Goal: Information Seeking & Learning: Learn about a topic

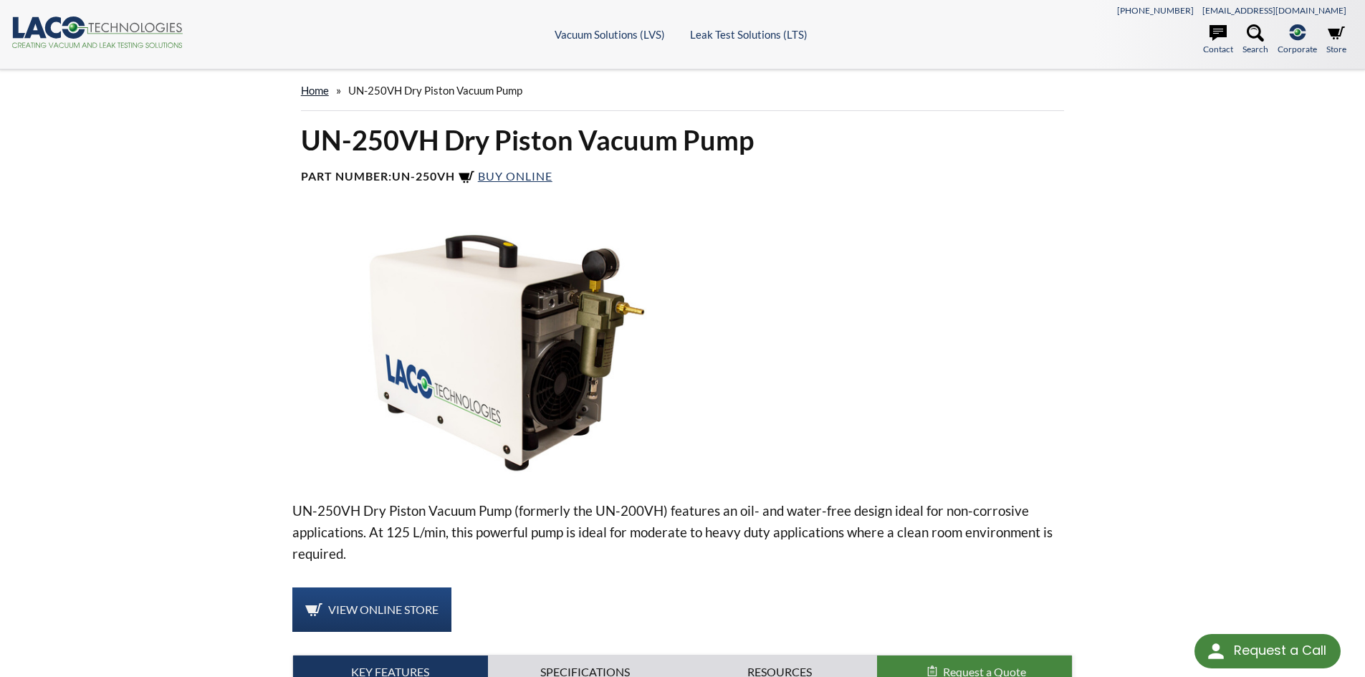
click at [315, 95] on link "home" at bounding box center [315, 90] width 28 height 13
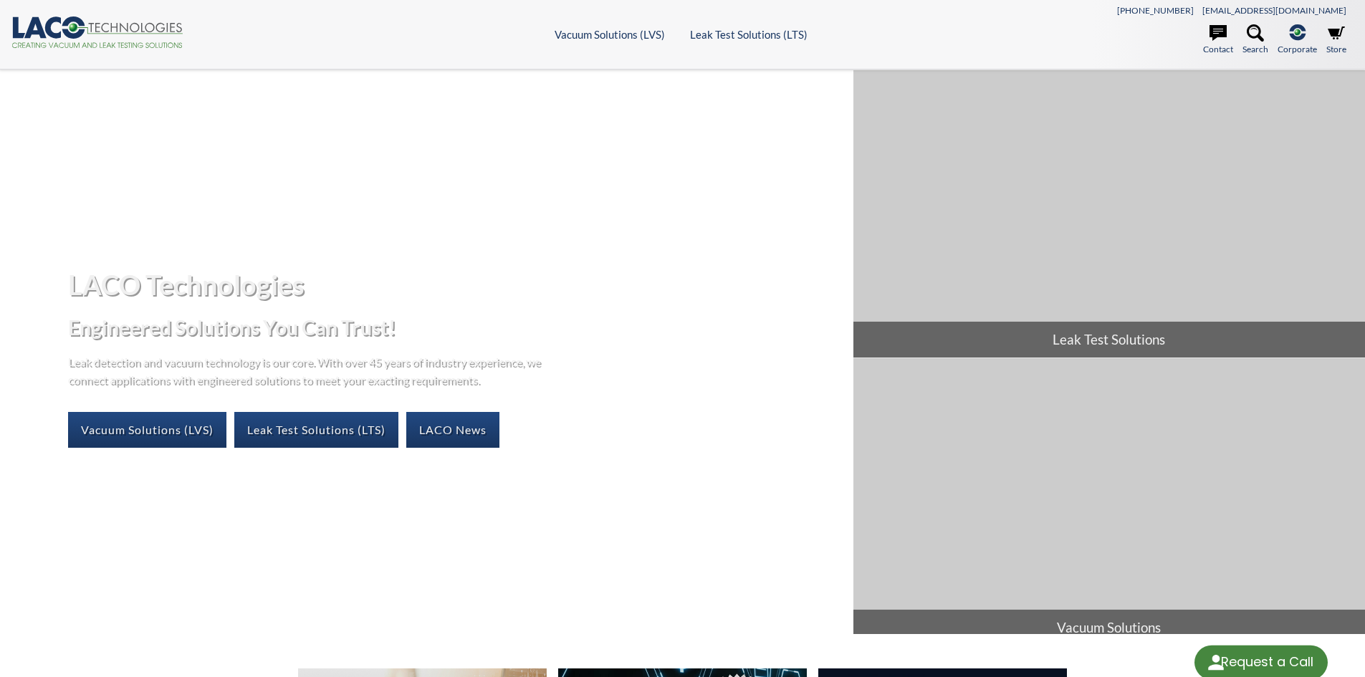
select select "Language Translate Widget"
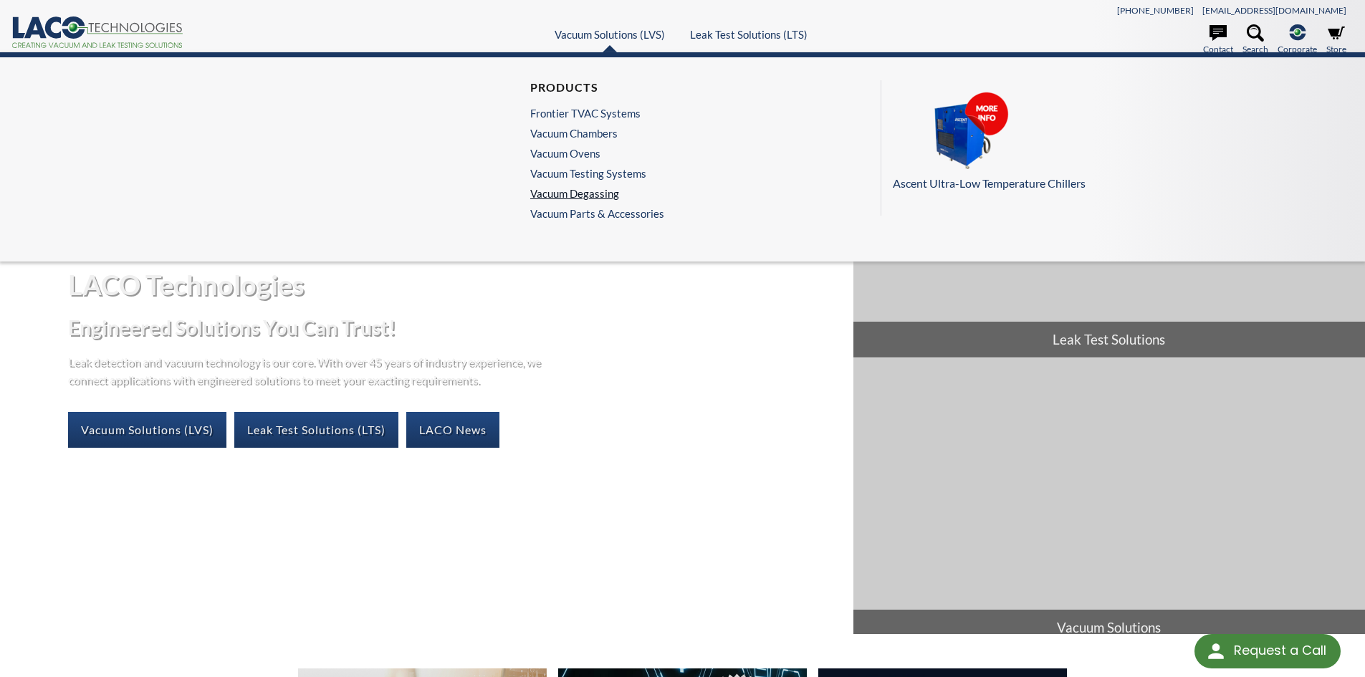
click at [573, 196] on link "Vacuum Degassing" at bounding box center [593, 193] width 127 height 13
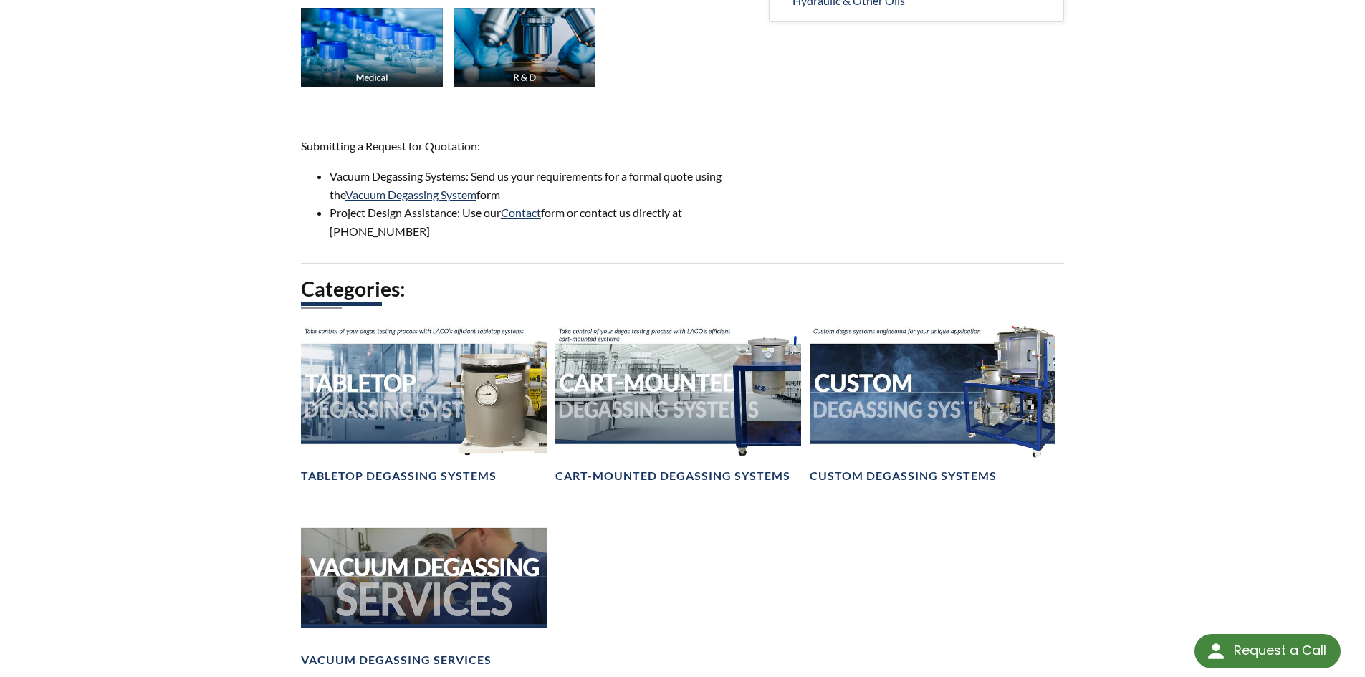
scroll to position [860, 0]
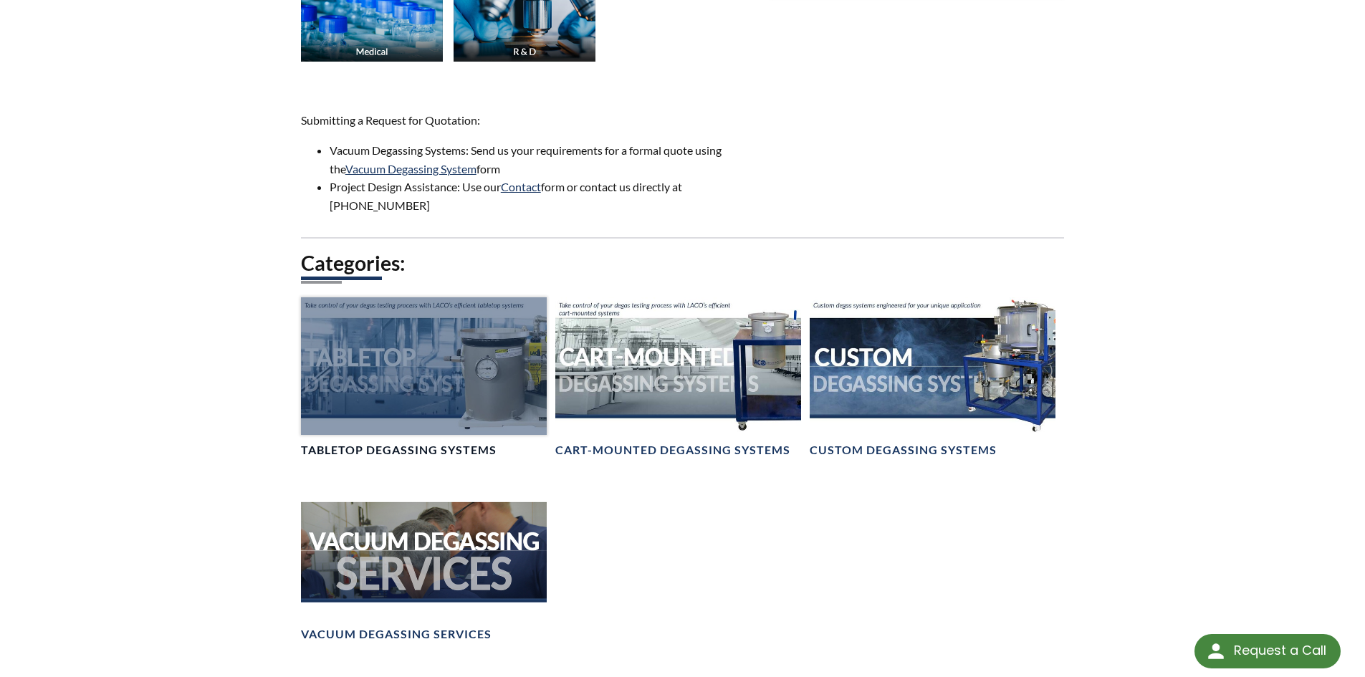
click at [398, 367] on div at bounding box center [424, 366] width 246 height 138
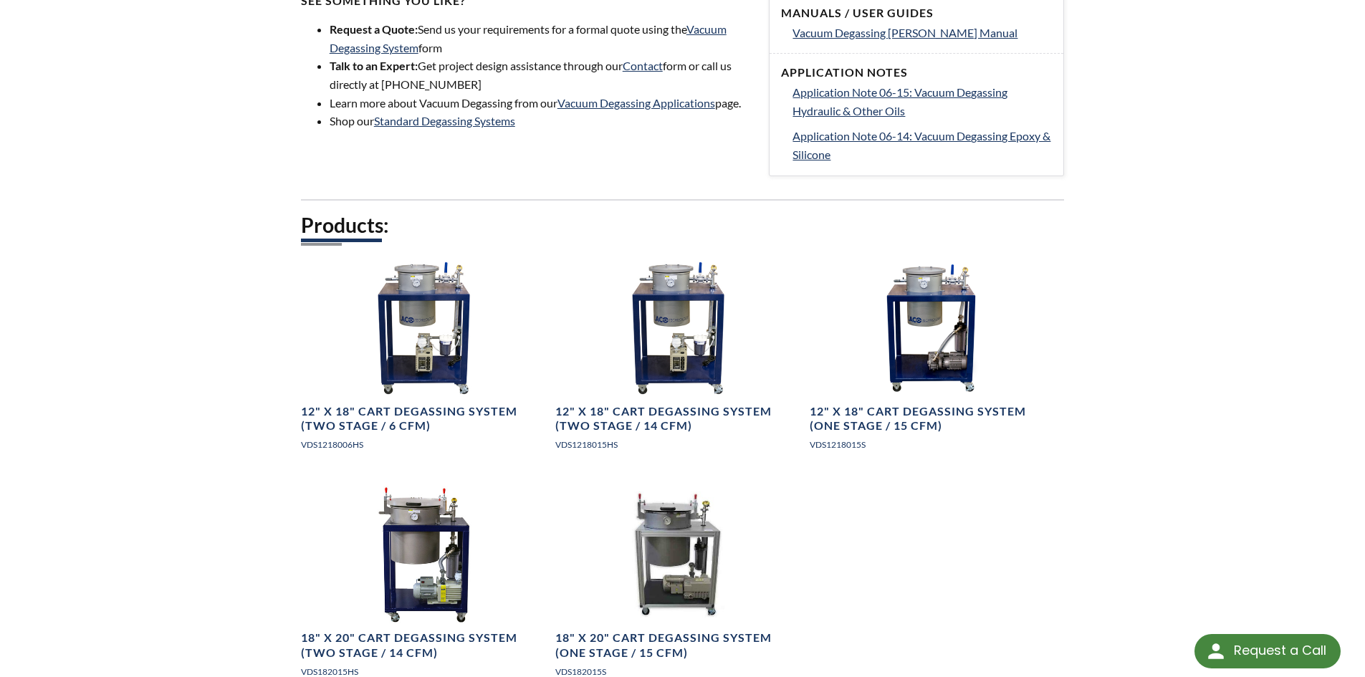
scroll to position [717, 0]
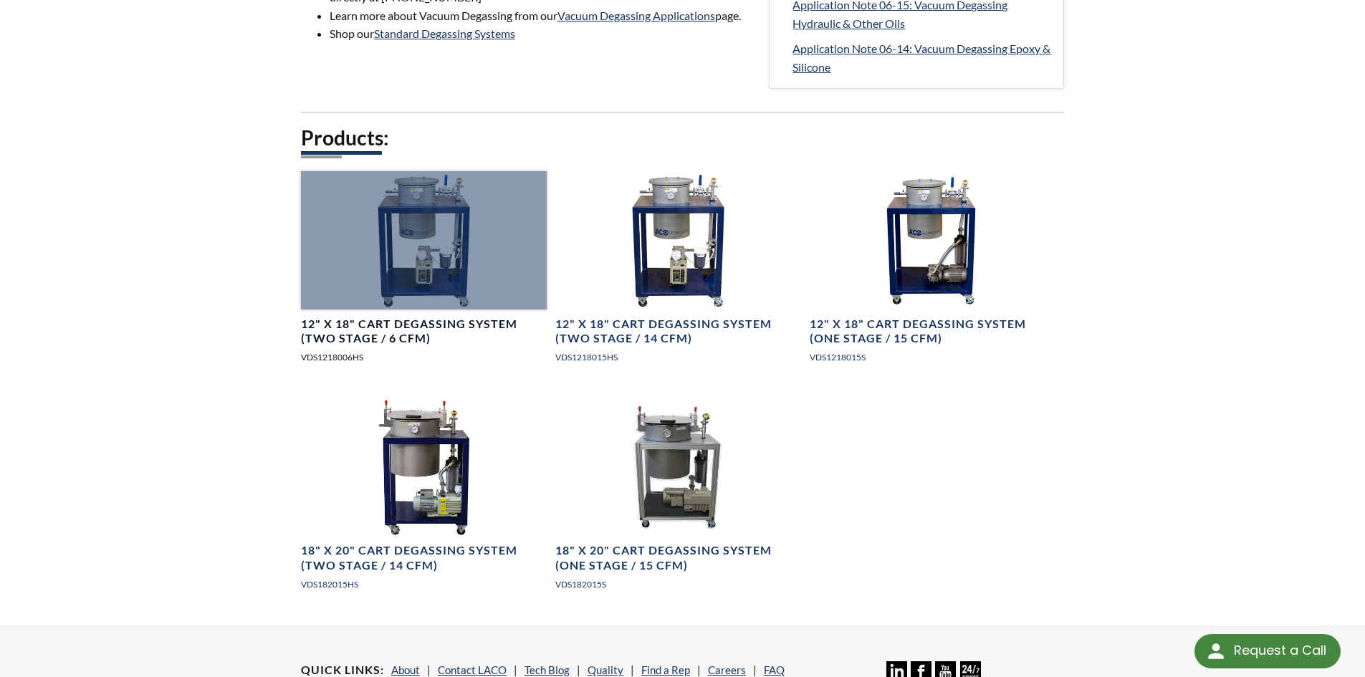
click at [412, 250] on div at bounding box center [424, 240] width 246 height 138
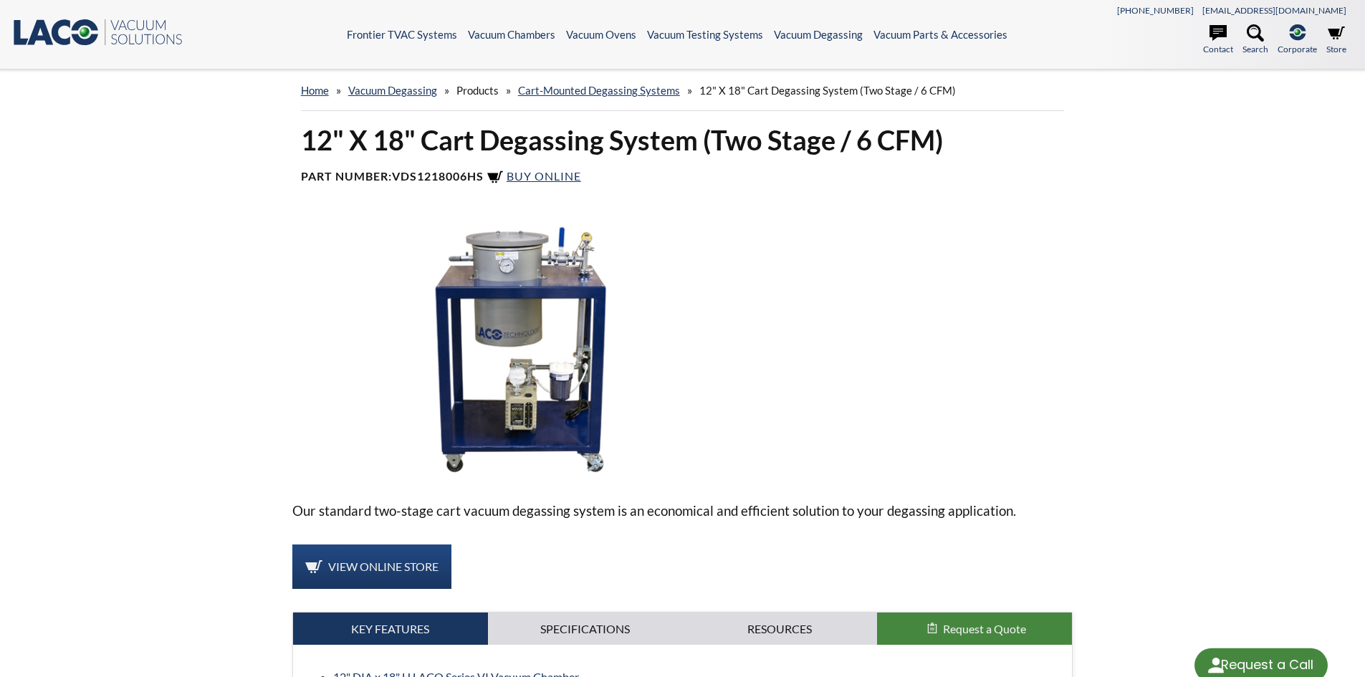
select select "Language Translate Widget"
click at [568, 169] on span "Buy Online" at bounding box center [544, 176] width 75 height 14
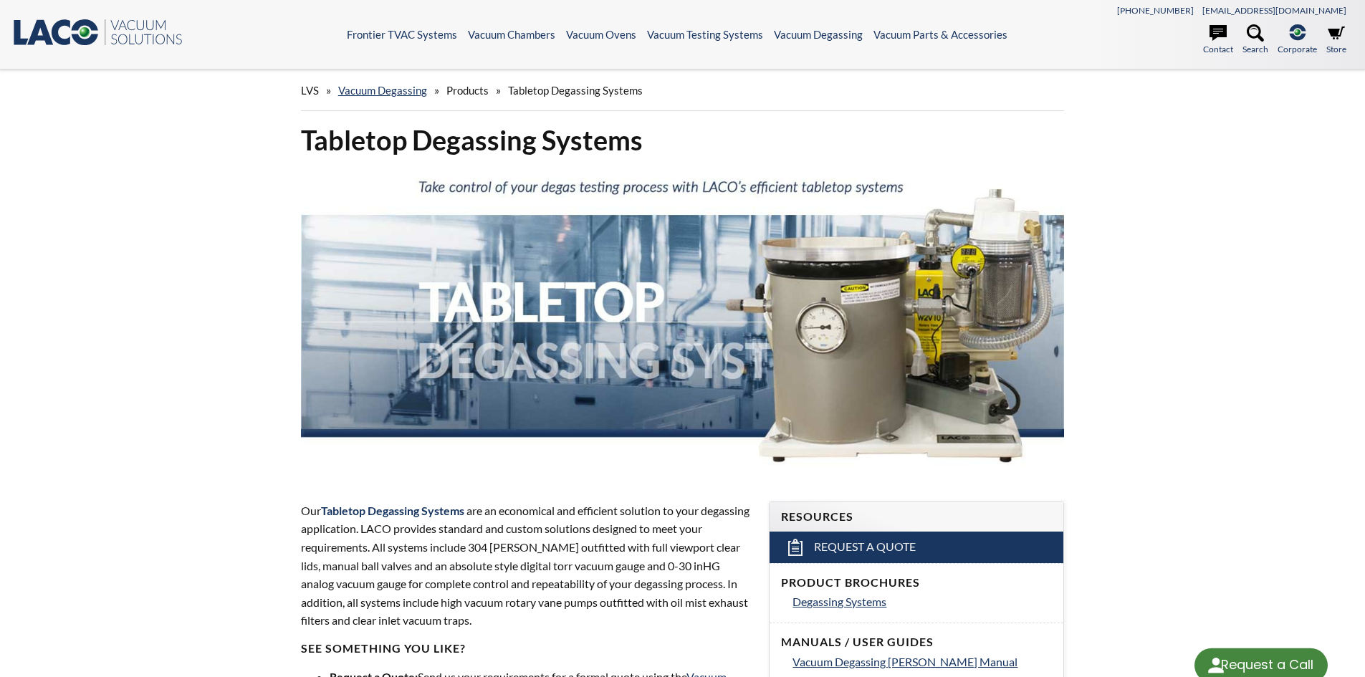
select select "Language Translate Widget"
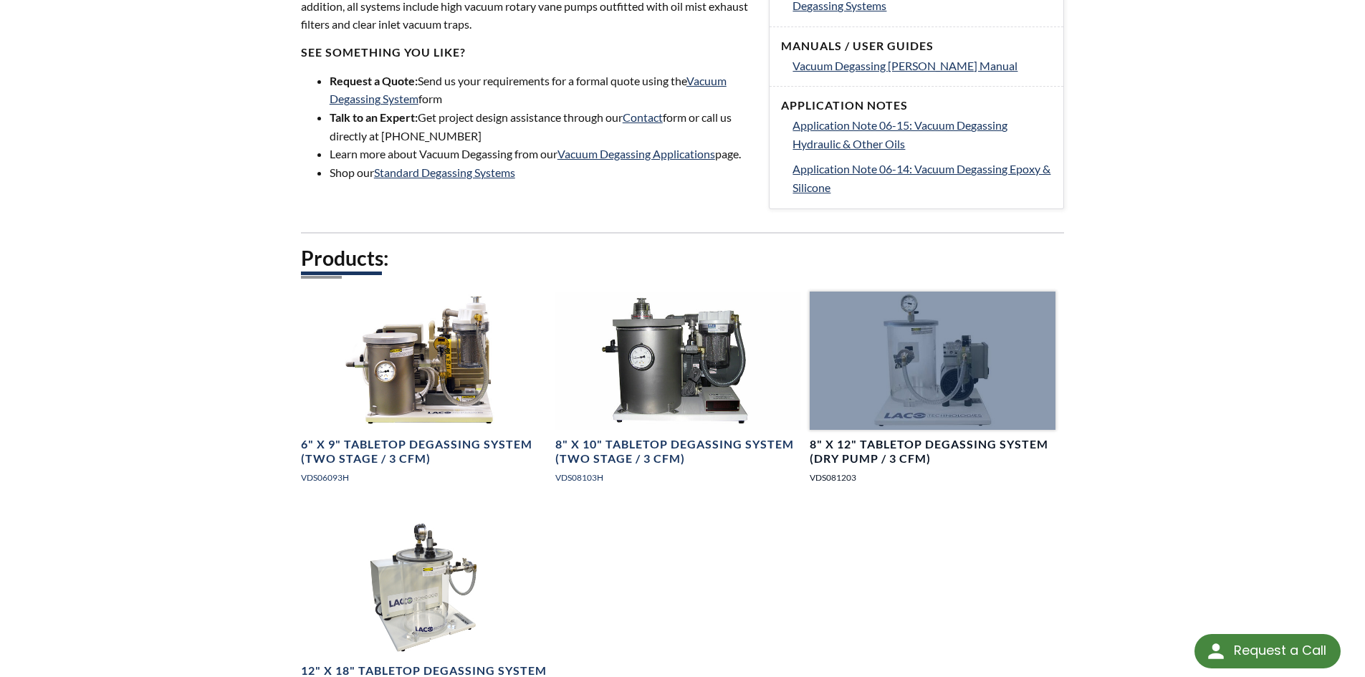
scroll to position [717, 0]
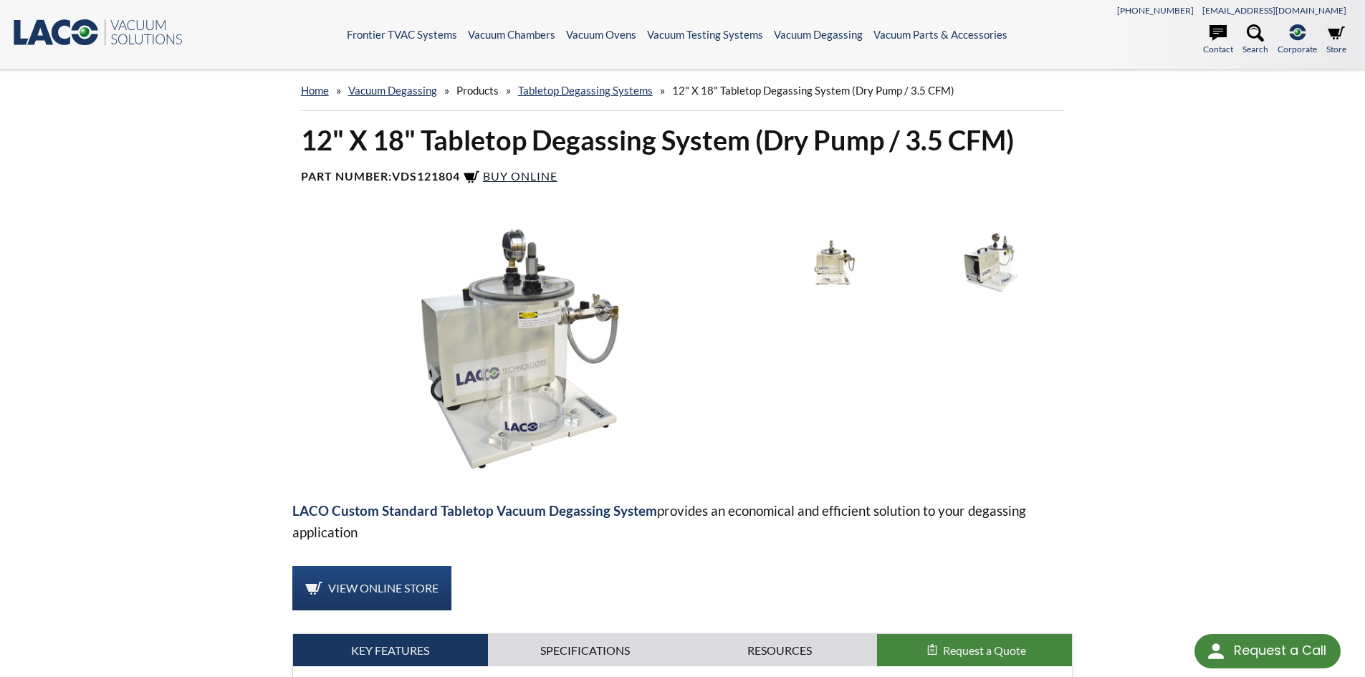
click at [530, 175] on span "Buy Online" at bounding box center [520, 176] width 75 height 14
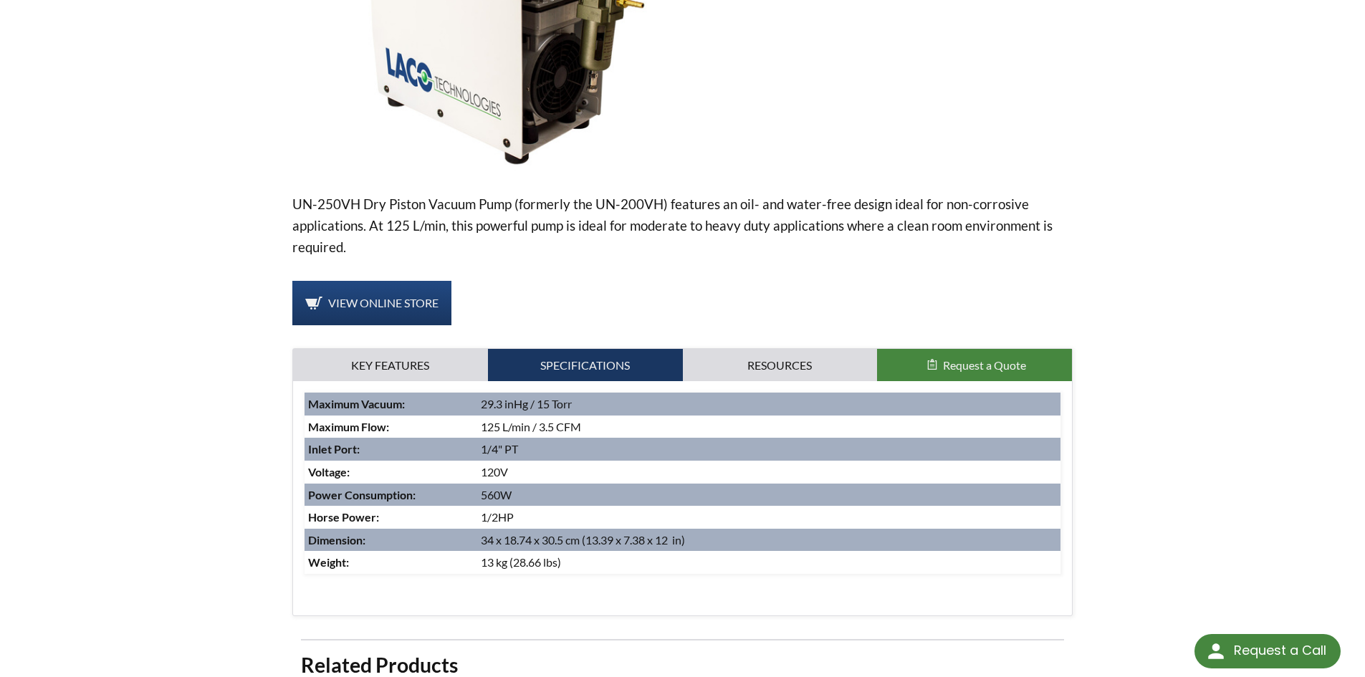
scroll to position [358, 0]
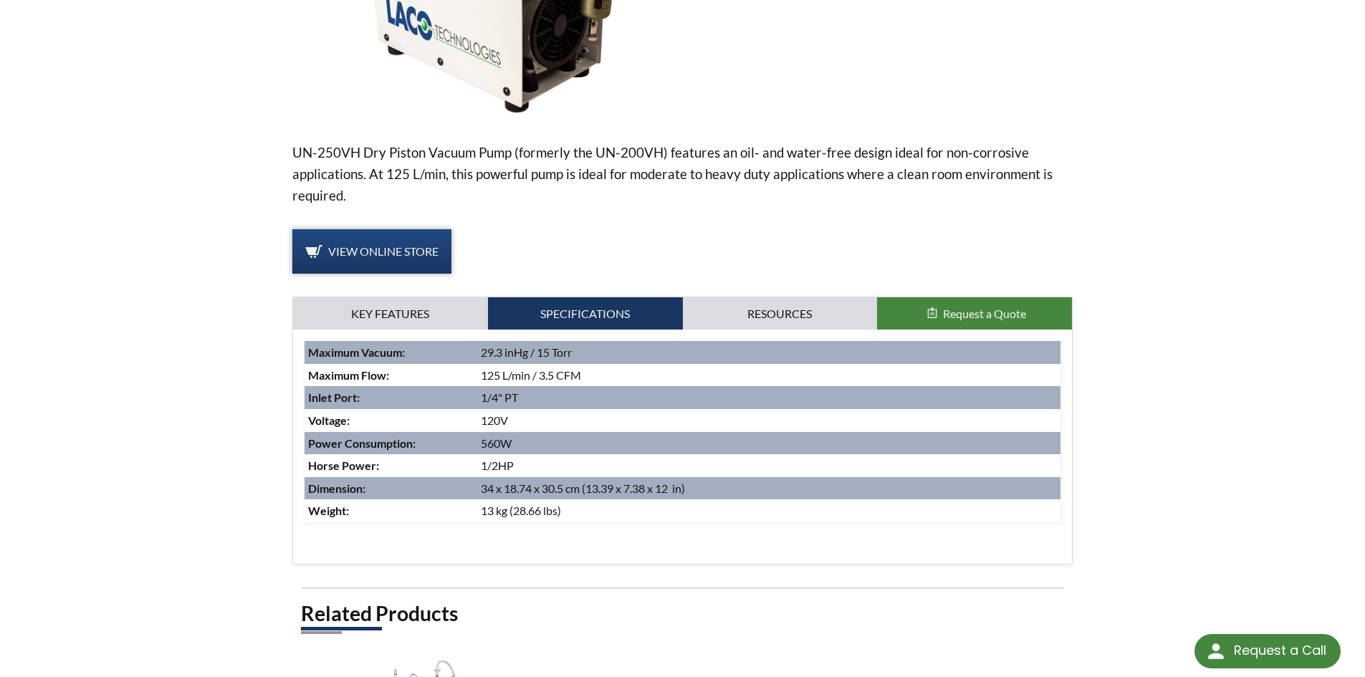
click at [377, 247] on span "View Online Store" at bounding box center [383, 251] width 110 height 14
